Goal: Information Seeking & Learning: Understand process/instructions

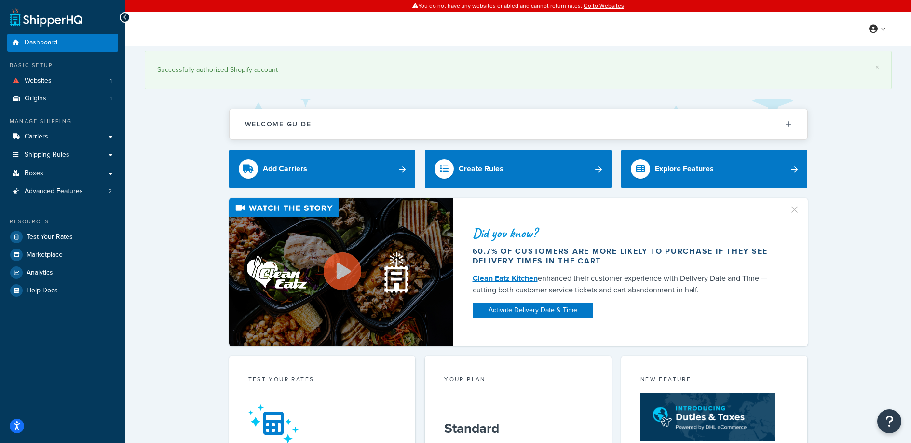
click at [168, 153] on div "× Successfully authorized Shopify account Welcome Guide Recommendations Shipper…" at bounding box center [517, 432] width 785 height 773
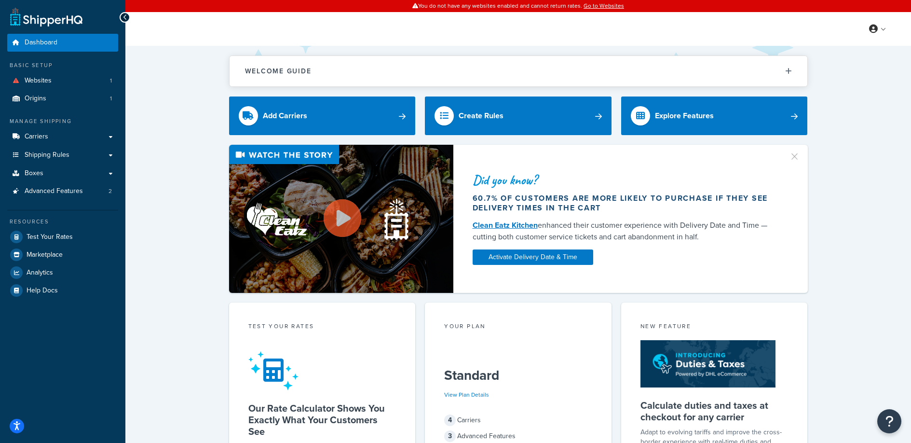
click at [172, 94] on div "Welcome Guide Recommendations ShipperHQ: An Overview Carrier Setup Shipping Rul…" at bounding box center [517, 406] width 785 height 720
click at [188, 118] on div "Welcome Guide Recommendations ShipperHQ: An Overview Carrier Setup Shipping Rul…" at bounding box center [517, 406] width 785 height 720
click at [157, 169] on div "Did you know? 60.7% of customers are more likely to purchase if they see delive…" at bounding box center [518, 219] width 747 height 148
click at [346, 59] on button "Welcome Guide" at bounding box center [518, 71] width 578 height 30
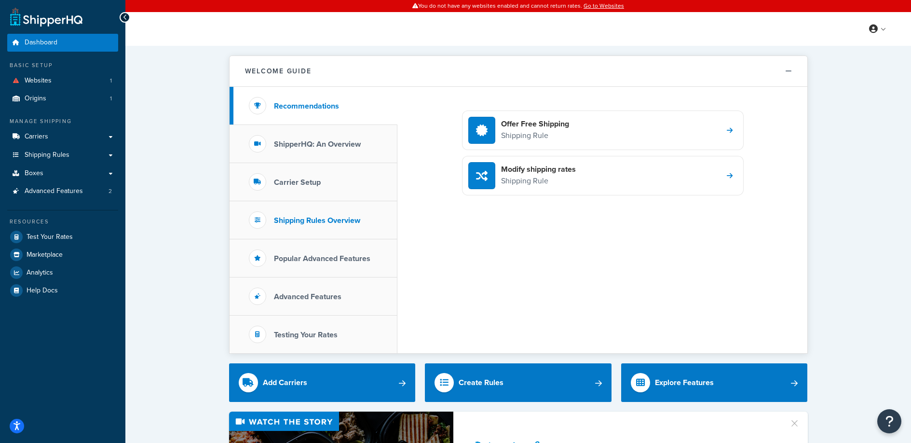
click at [330, 218] on h3 "Shipping Rules Overview" at bounding box center [317, 220] width 86 height 9
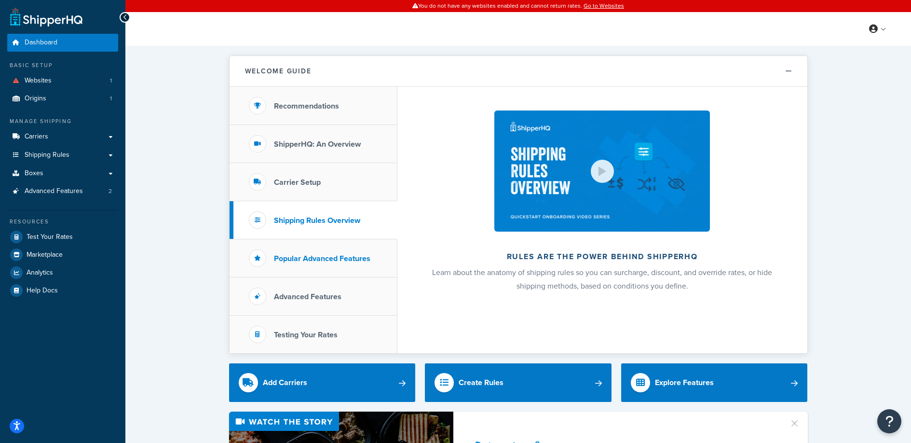
click at [328, 254] on h3 "Popular Advanced Features" at bounding box center [322, 258] width 96 height 9
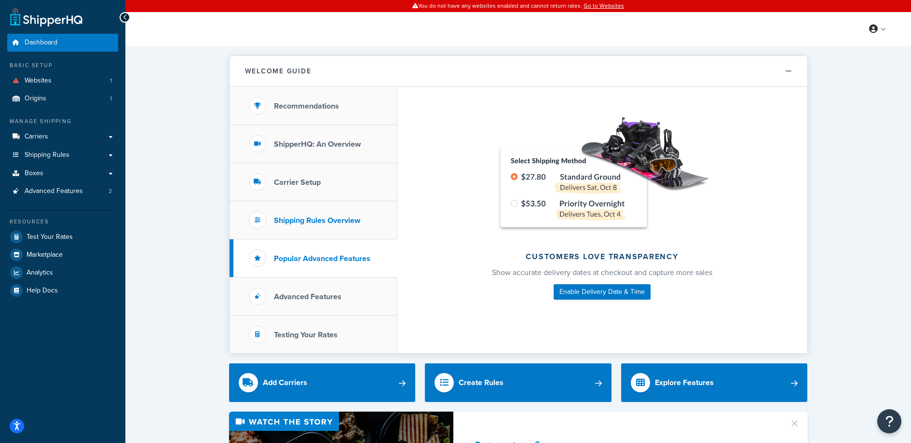
click at [314, 213] on li "Shipping Rules Overview" at bounding box center [313, 220] width 168 height 38
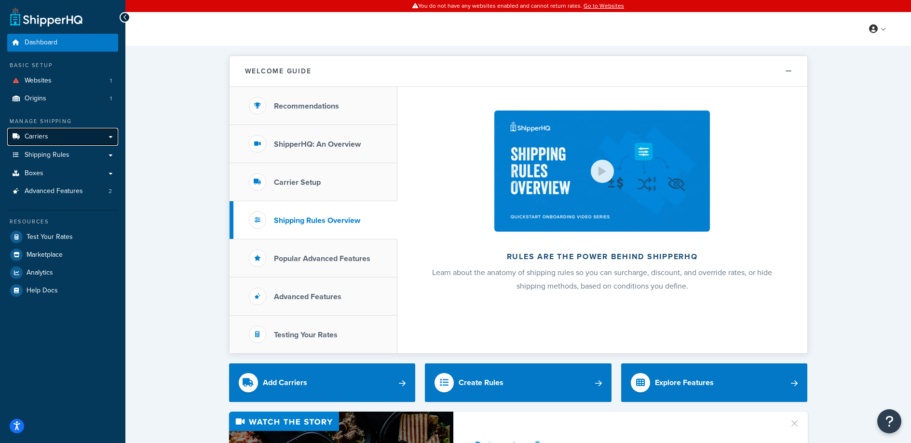
click at [58, 142] on link "Carriers" at bounding box center [62, 137] width 111 height 18
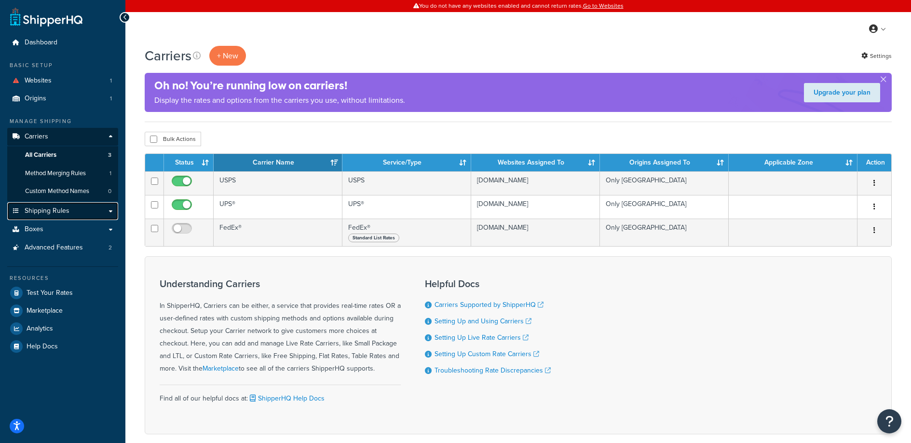
click at [44, 214] on span "Shipping Rules" at bounding box center [47, 211] width 45 height 8
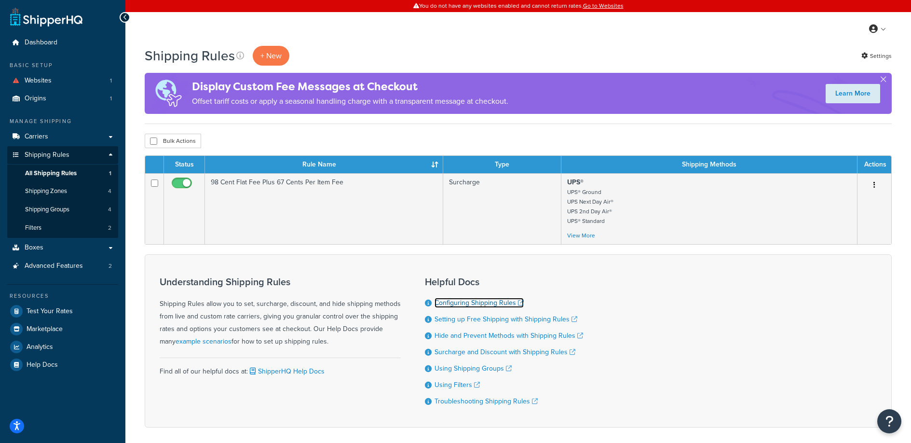
click at [470, 301] on link "Configuring Shipping Rules" at bounding box center [478, 302] width 89 height 10
